Goal: Communication & Community: Ask a question

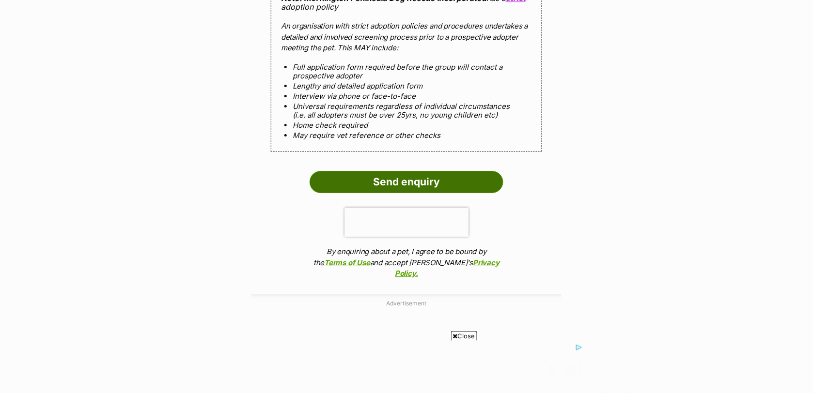
click at [471, 171] on input "Send enquiry" at bounding box center [406, 182] width 194 height 22
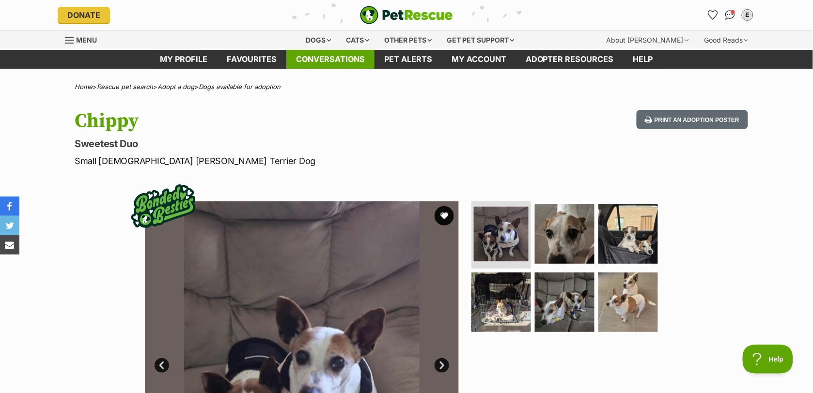
click at [328, 56] on link "Conversations" at bounding box center [330, 59] width 88 height 19
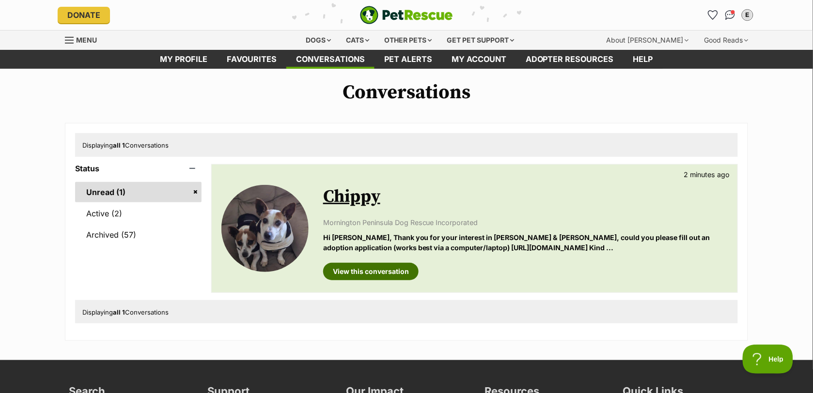
click at [403, 265] on link "View this conversation" at bounding box center [370, 271] width 95 height 17
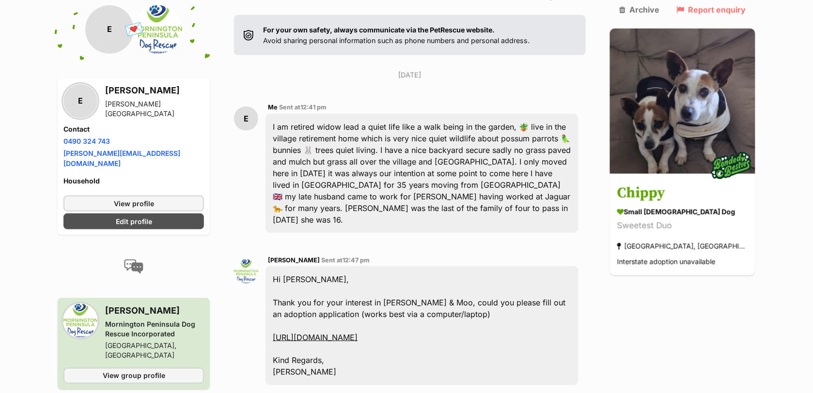
scroll to position [182, 0]
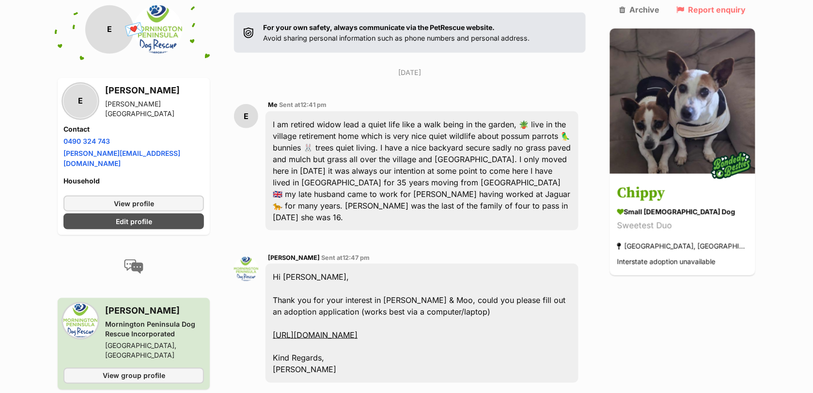
click at [357, 330] on link "https://www.mpdogrescue.com.au/adopt-a-dog" at bounding box center [315, 335] width 85 height 10
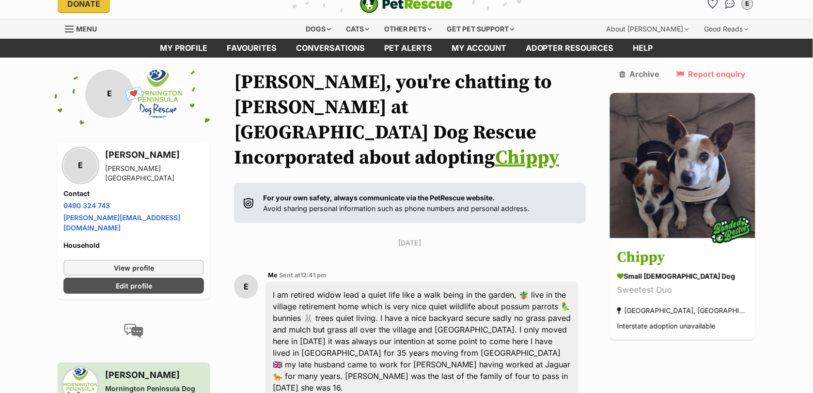
scroll to position [0, 0]
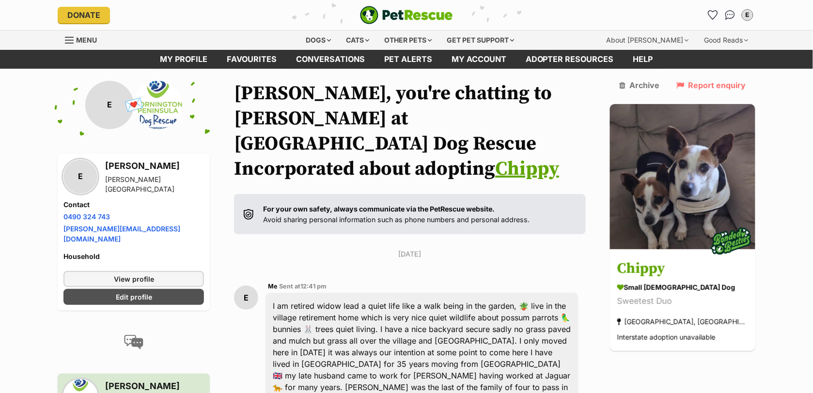
click at [536, 157] on link "Chippy" at bounding box center [527, 169] width 64 height 24
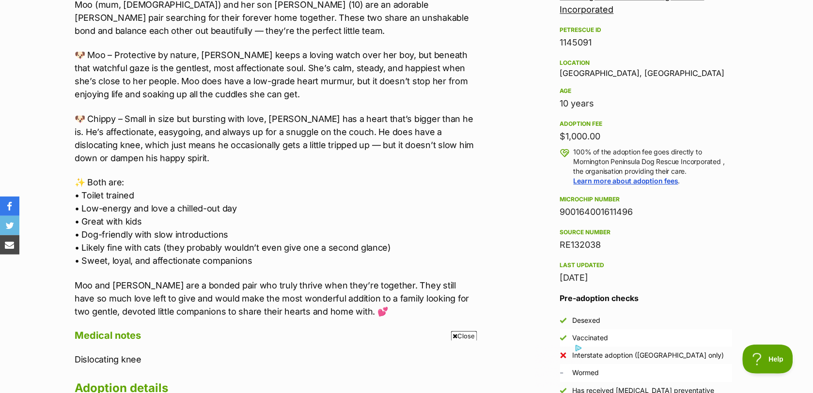
drag, startPoint x: 554, startPoint y: 212, endPoint x: 647, endPoint y: 211, distance: 93.0
click at [647, 211] on aside "Rescue group Mornington Peninsula Dog Rescue Incorporated PetRescue ID 1145091 …" at bounding box center [645, 189] width 203 height 422
copy div "900164001611496"
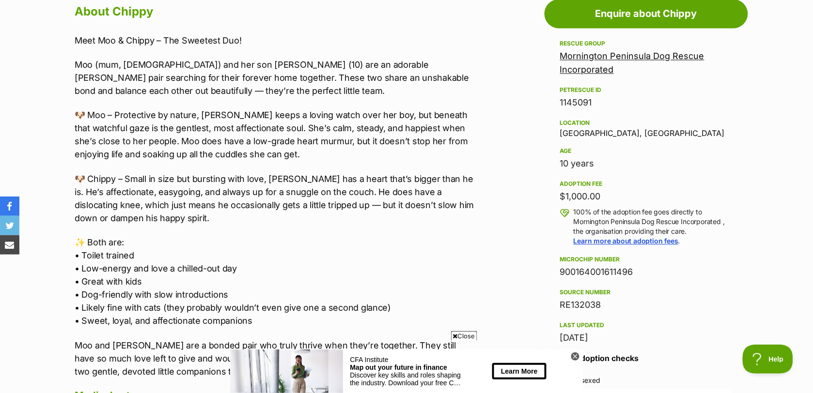
scroll to position [545, 0]
